Goal: Unclear

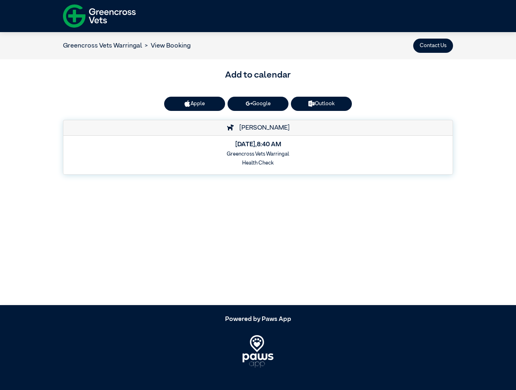
click at [433, 45] on button "Contact Us" at bounding box center [433, 46] width 40 height 14
click at [194, 104] on button "Apple" at bounding box center [194, 104] width 61 height 14
